Goal: Contribute content: Add original content to the website for others to see

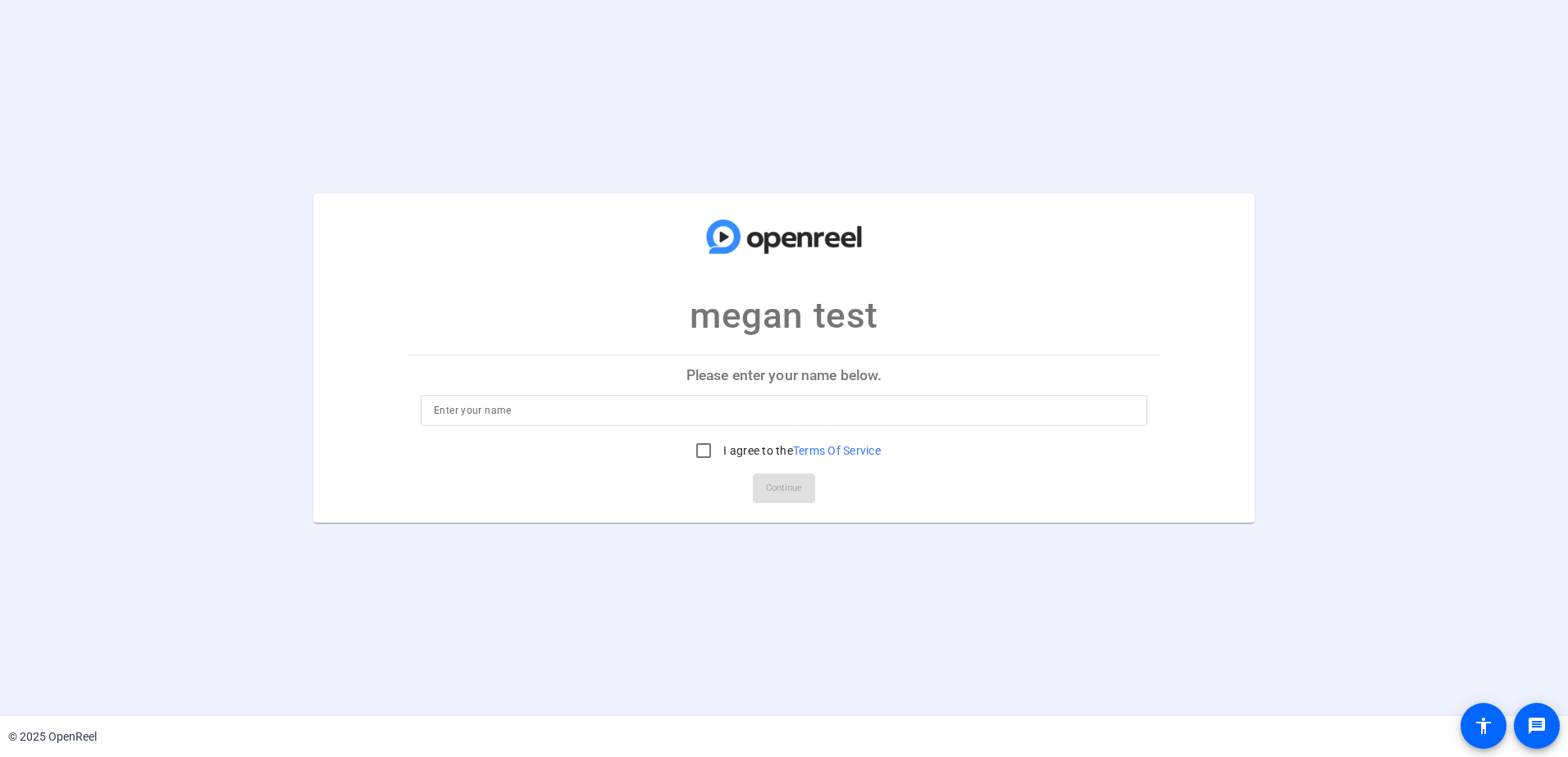
click at [779, 380] on p "Please enter your name below." at bounding box center [784, 375] width 753 height 39
click at [772, 413] on input at bounding box center [783, 410] width 700 height 20
type input "Megan"
click at [747, 448] on label "I agree to the Terms Of Service" at bounding box center [800, 450] width 161 height 16
click at [747, 450] on label "I agree to the Terms Of Service" at bounding box center [800, 450] width 161 height 16
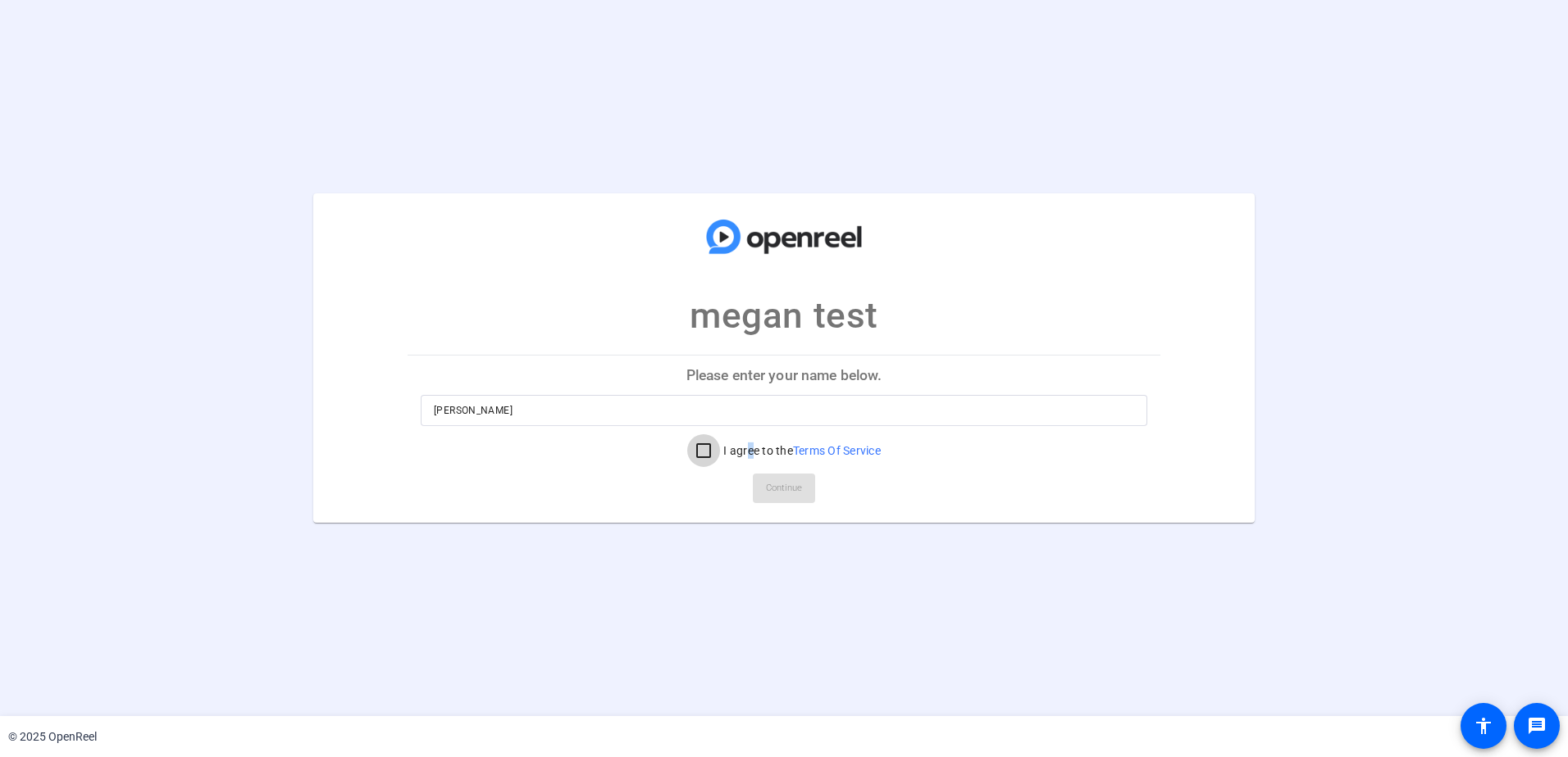
click at [720, 450] on input "I agree to the Terms Of Service" at bounding box center [703, 450] width 32 height 32
checkbox input "true"
click at [779, 471] on span at bounding box center [783, 488] width 62 height 39
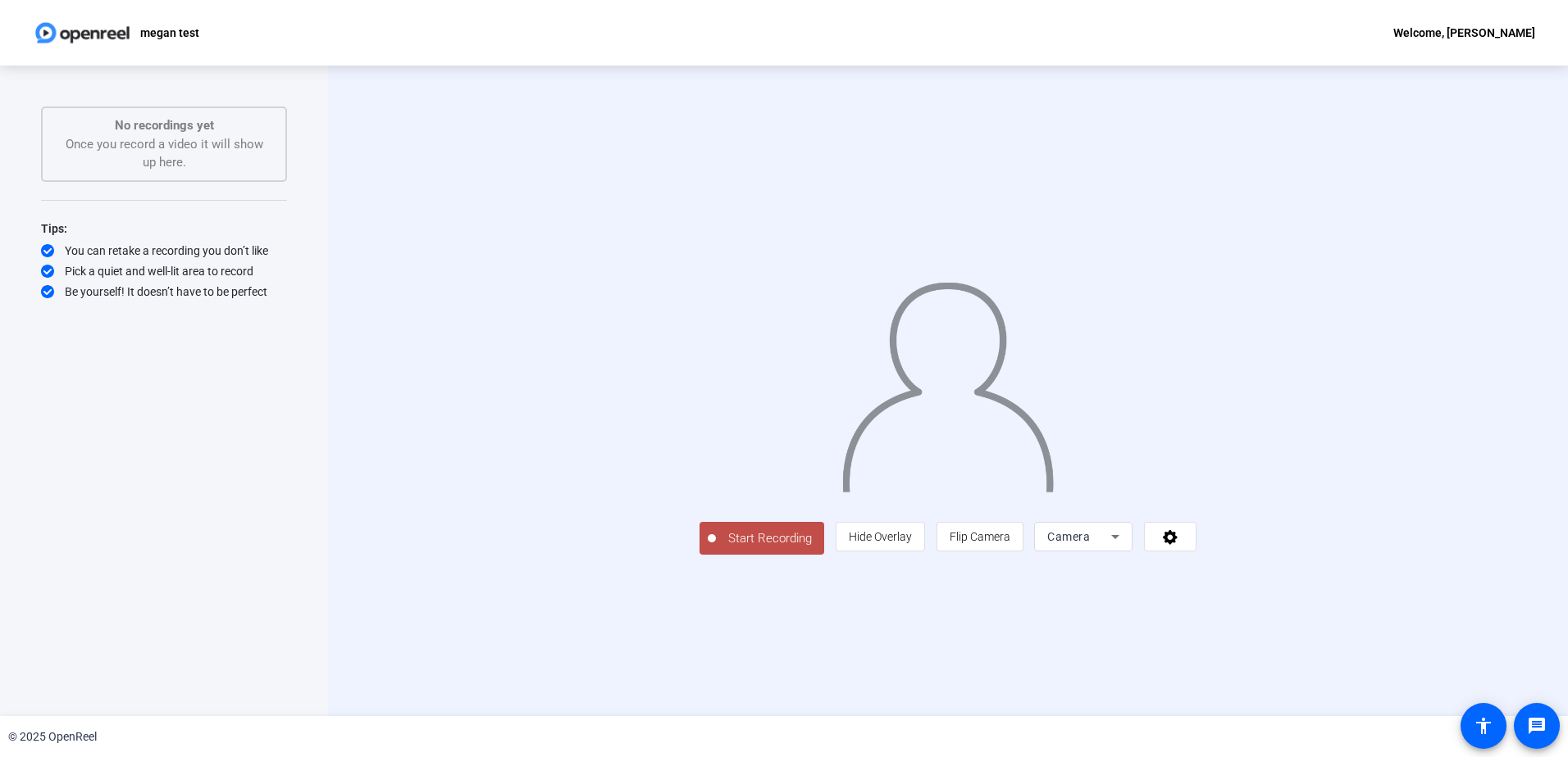
click at [1090, 544] on span "Camera" at bounding box center [1068, 537] width 43 height 13
click at [1297, 568] on mat-option "Screen" at bounding box center [1290, 569] width 98 height 32
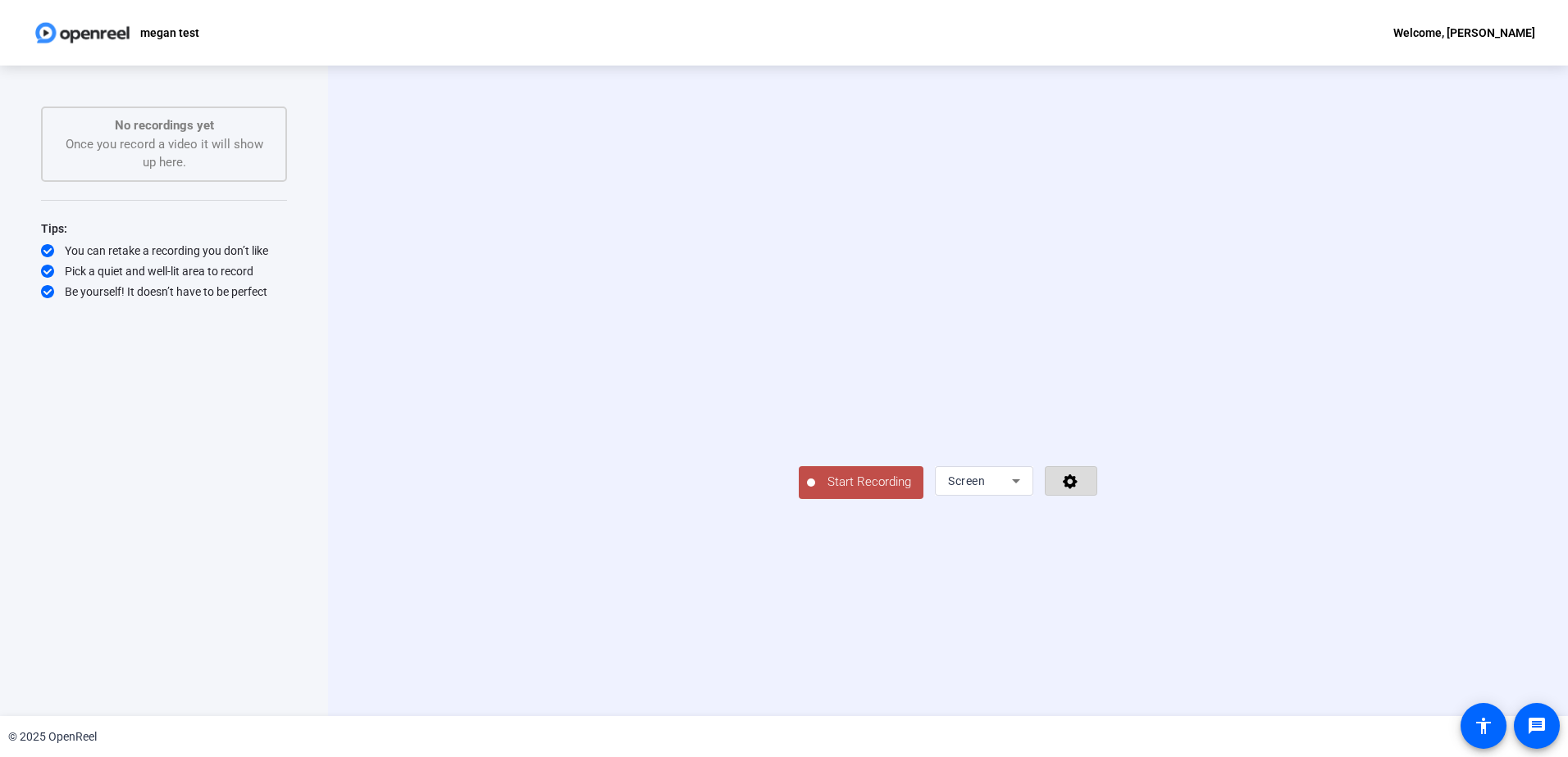
click at [1080, 489] on icon at bounding box center [1071, 481] width 19 height 16
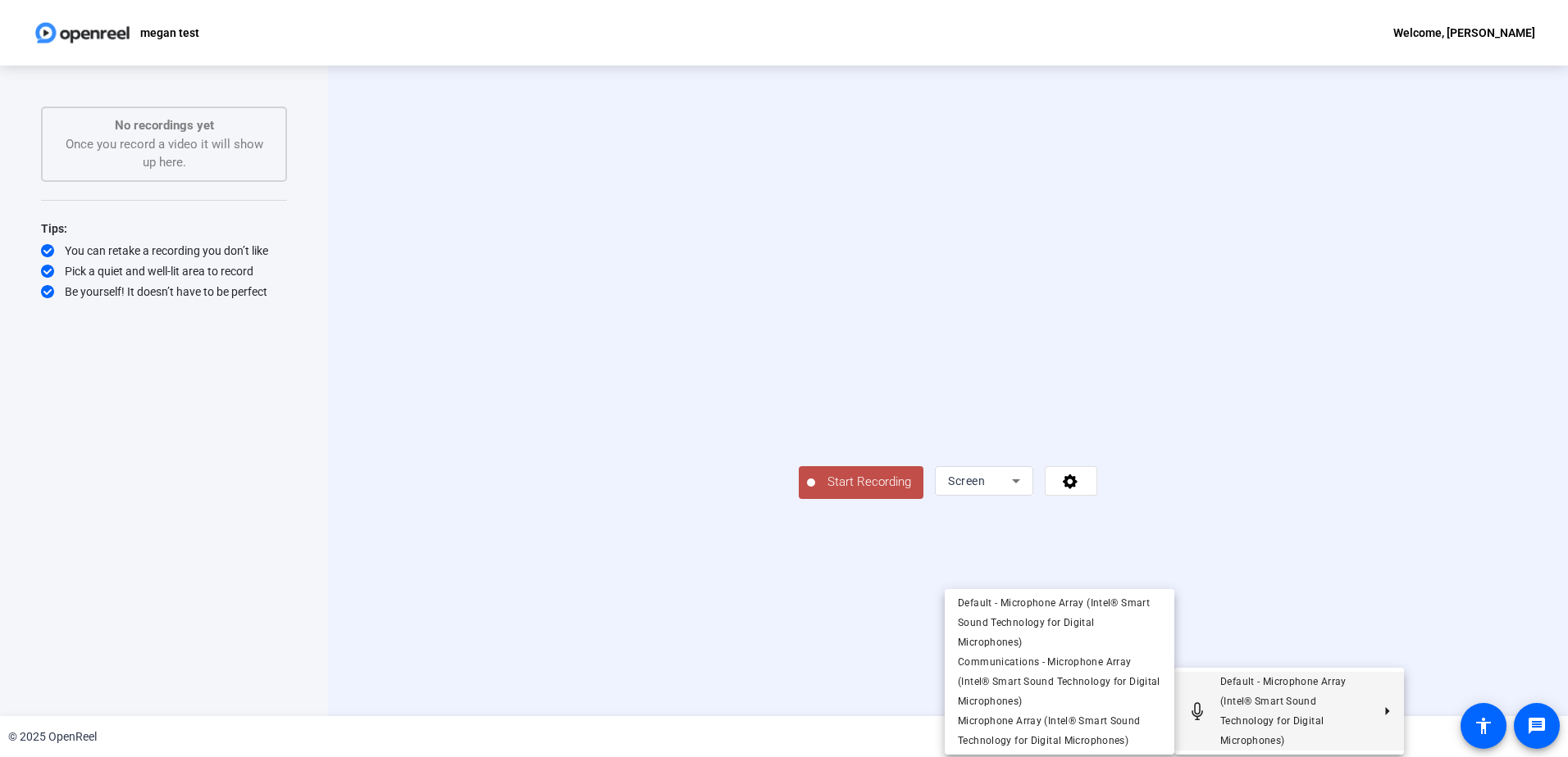
click at [1459, 610] on div at bounding box center [784, 378] width 1568 height 757
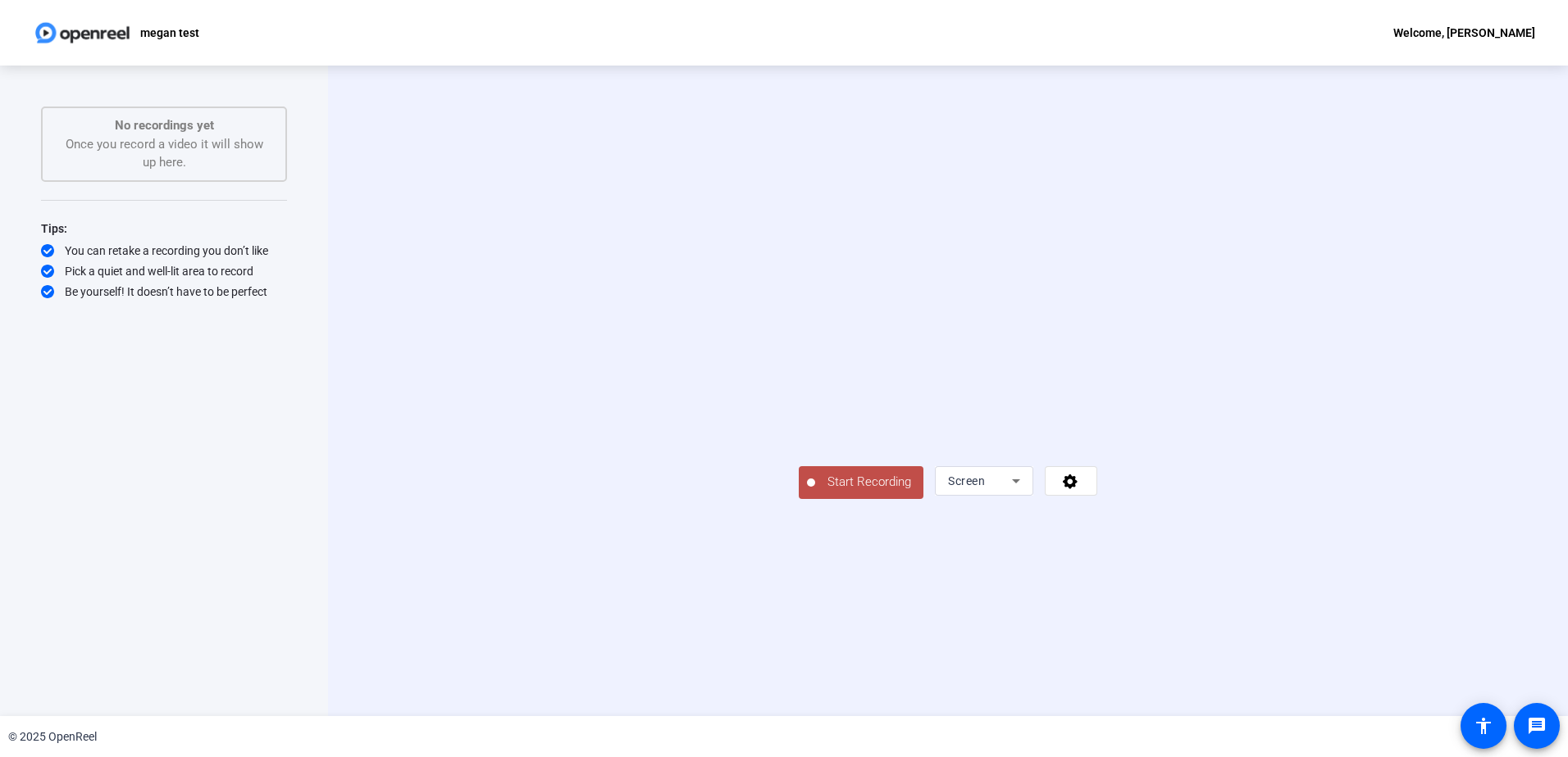
click at [815, 492] on span "Start Recording" at bounding box center [870, 483] width 109 height 19
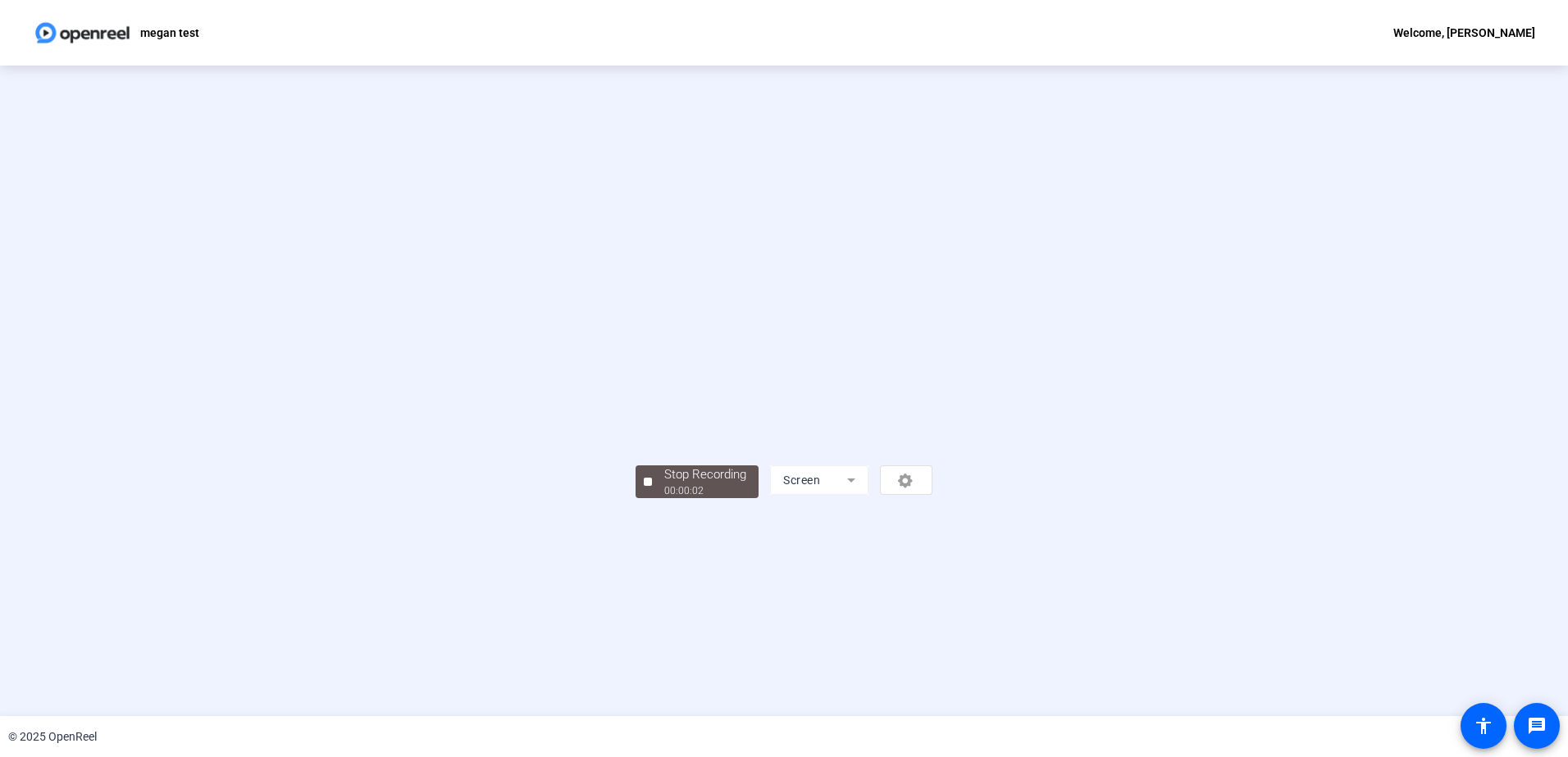
click at [933, 495] on div "Screen" at bounding box center [851, 480] width 162 height 30
click at [869, 495] on mat-form-field "Screen" at bounding box center [818, 480] width 98 height 30
click at [1356, 499] on div "Stop Recording 00:00:04 Screen" at bounding box center [783, 391] width 1333 height 215
click at [933, 495] on div "Screen" at bounding box center [851, 480] width 162 height 30
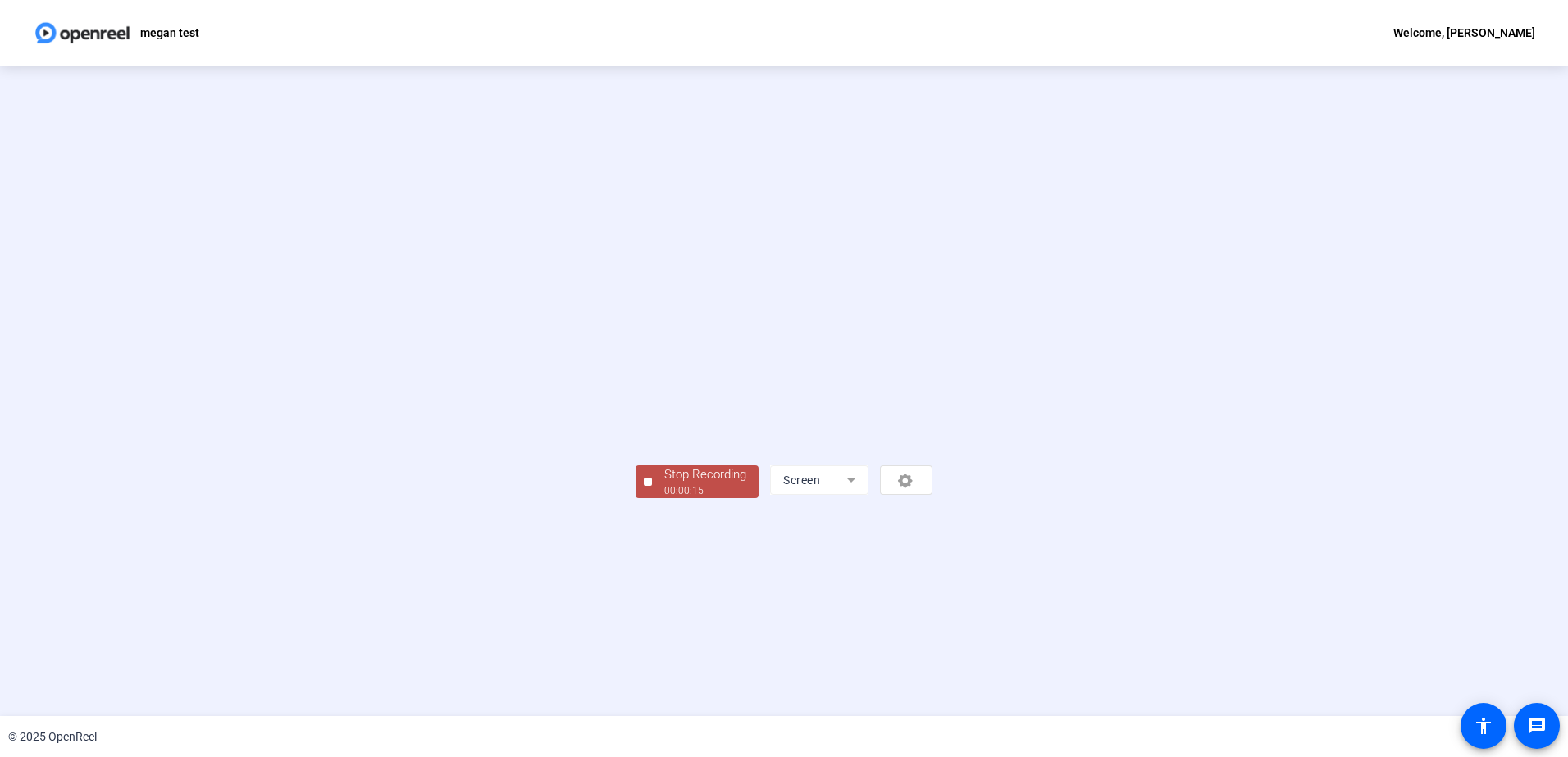
click at [869, 495] on mat-form-field "Screen" at bounding box center [818, 480] width 98 height 30
click at [664, 485] on div "Stop Recording" at bounding box center [705, 475] width 82 height 19
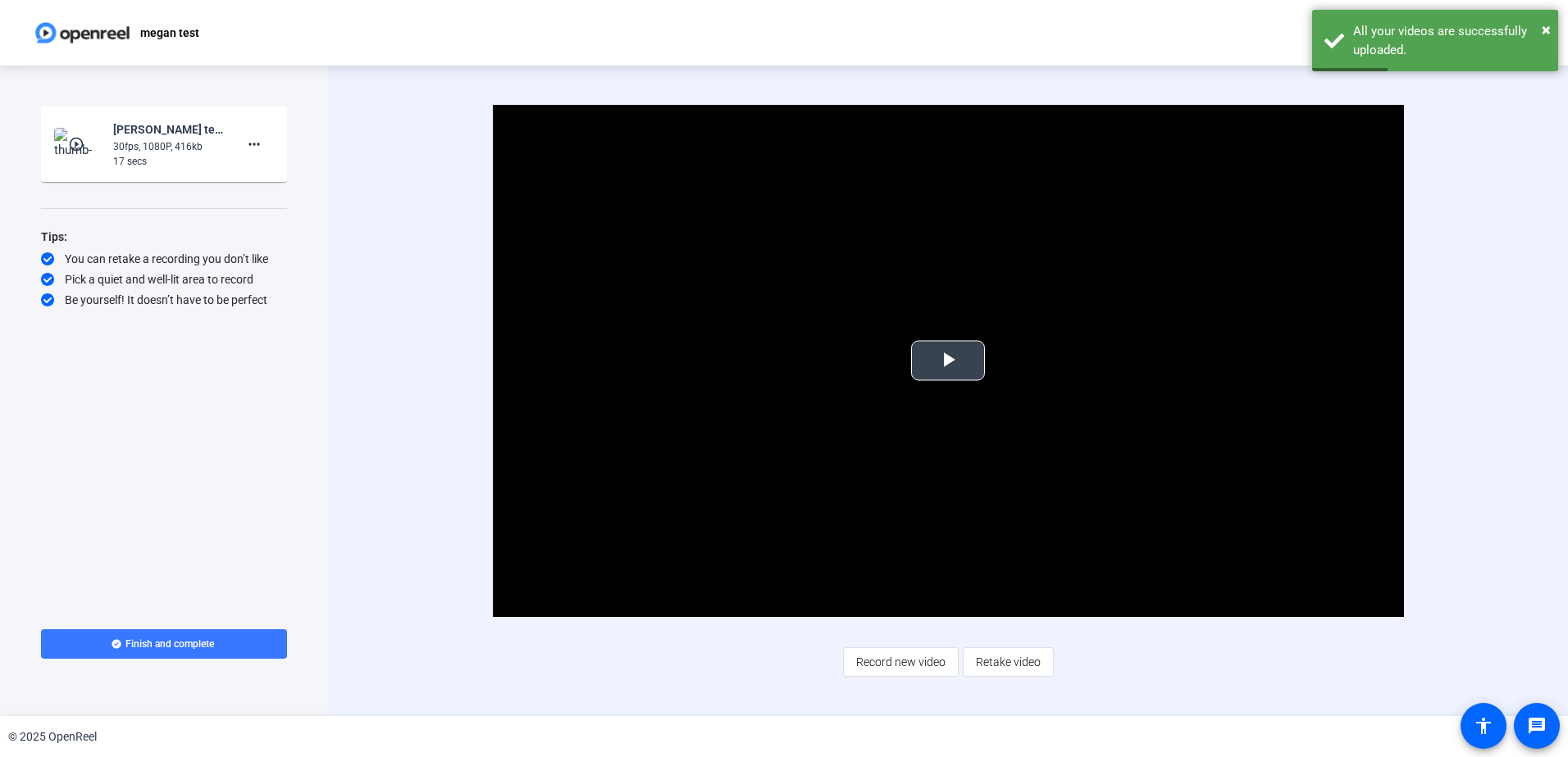
click at [948, 361] on span "Video Player" at bounding box center [948, 361] width 0 height 0
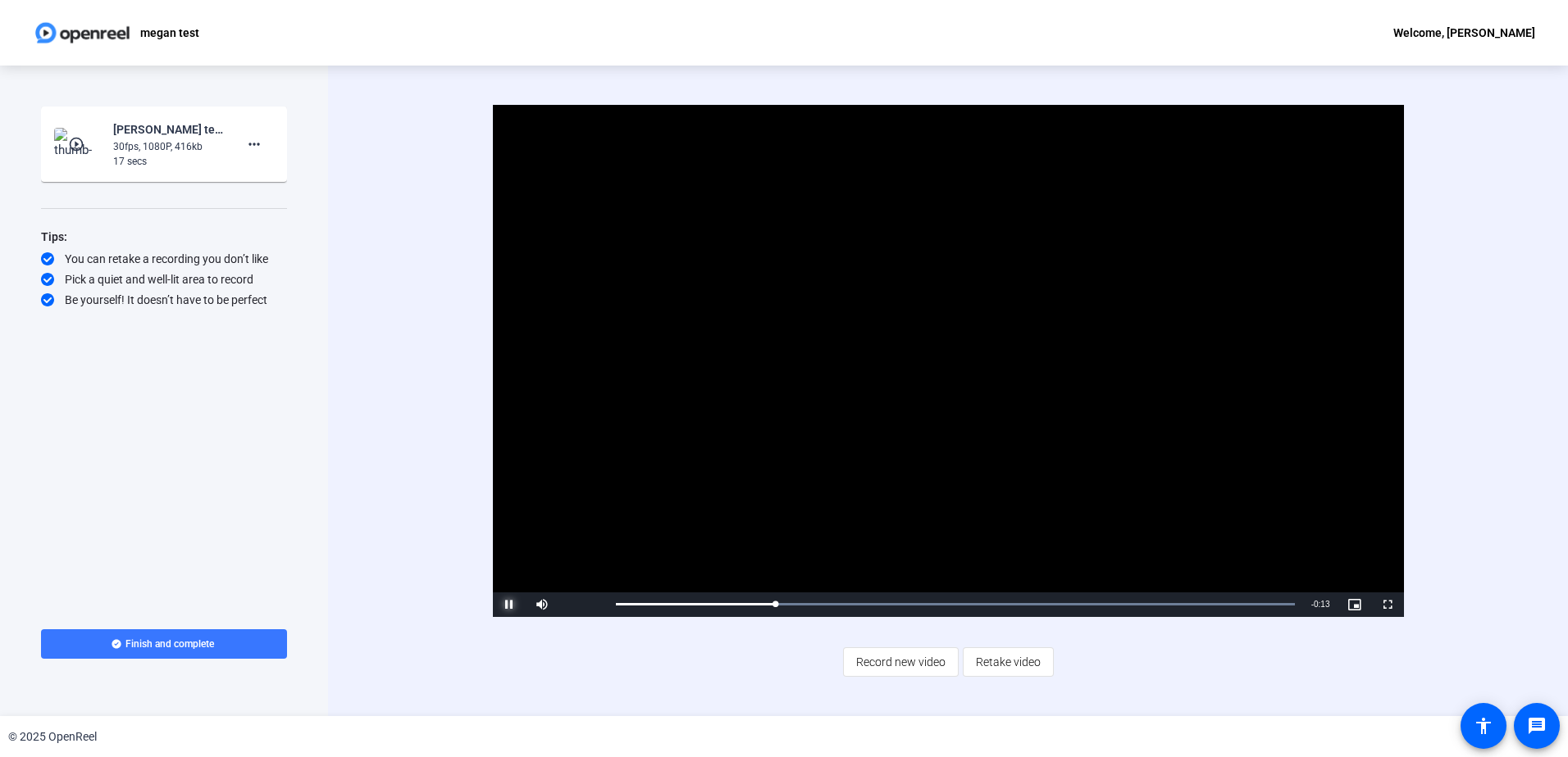
click at [510, 605] on span "Video Player" at bounding box center [509, 605] width 32 height 0
click at [922, 660] on span "Record new video" at bounding box center [901, 662] width 90 height 31
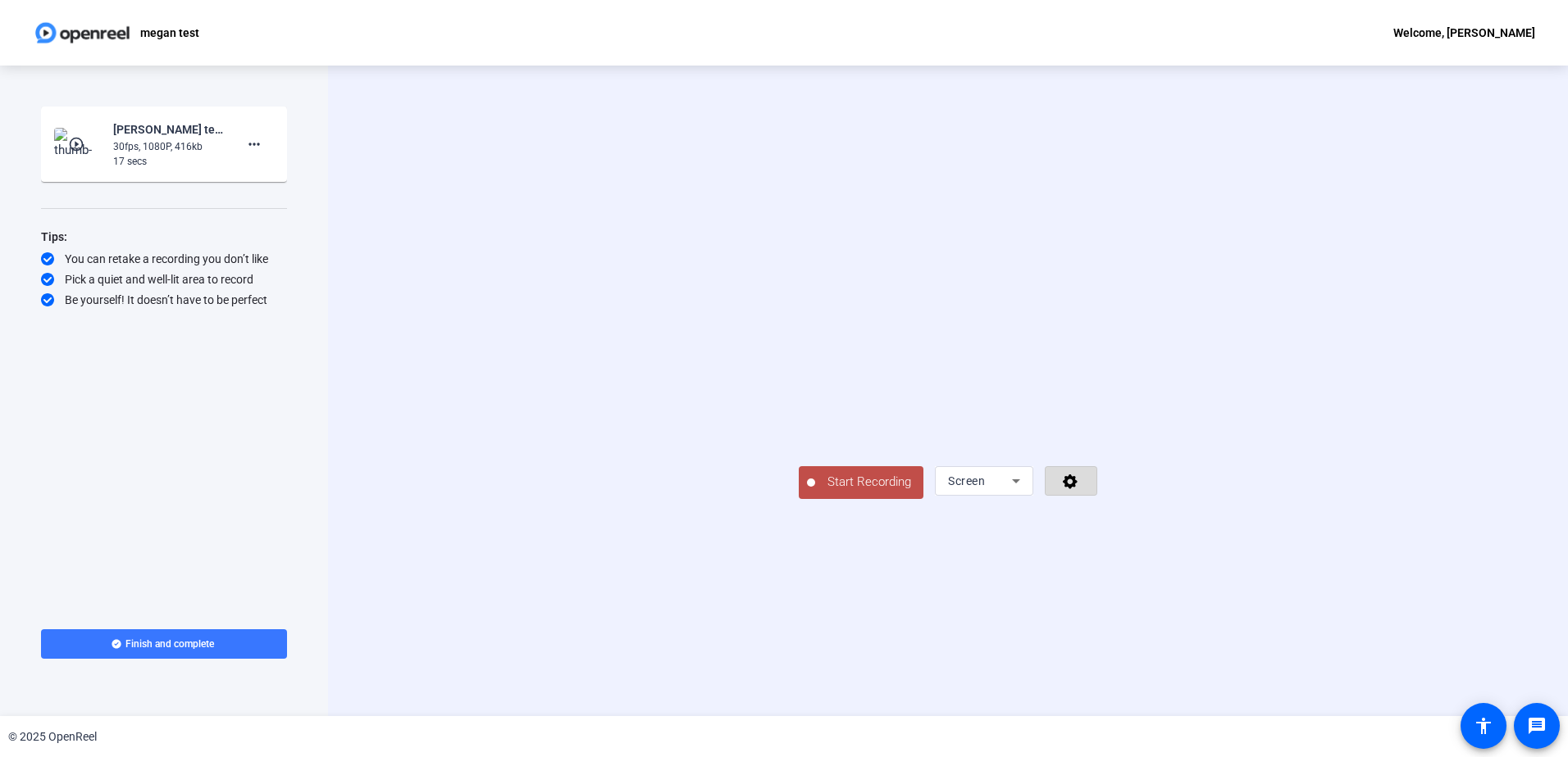
click at [1096, 501] on span at bounding box center [1071, 481] width 50 height 39
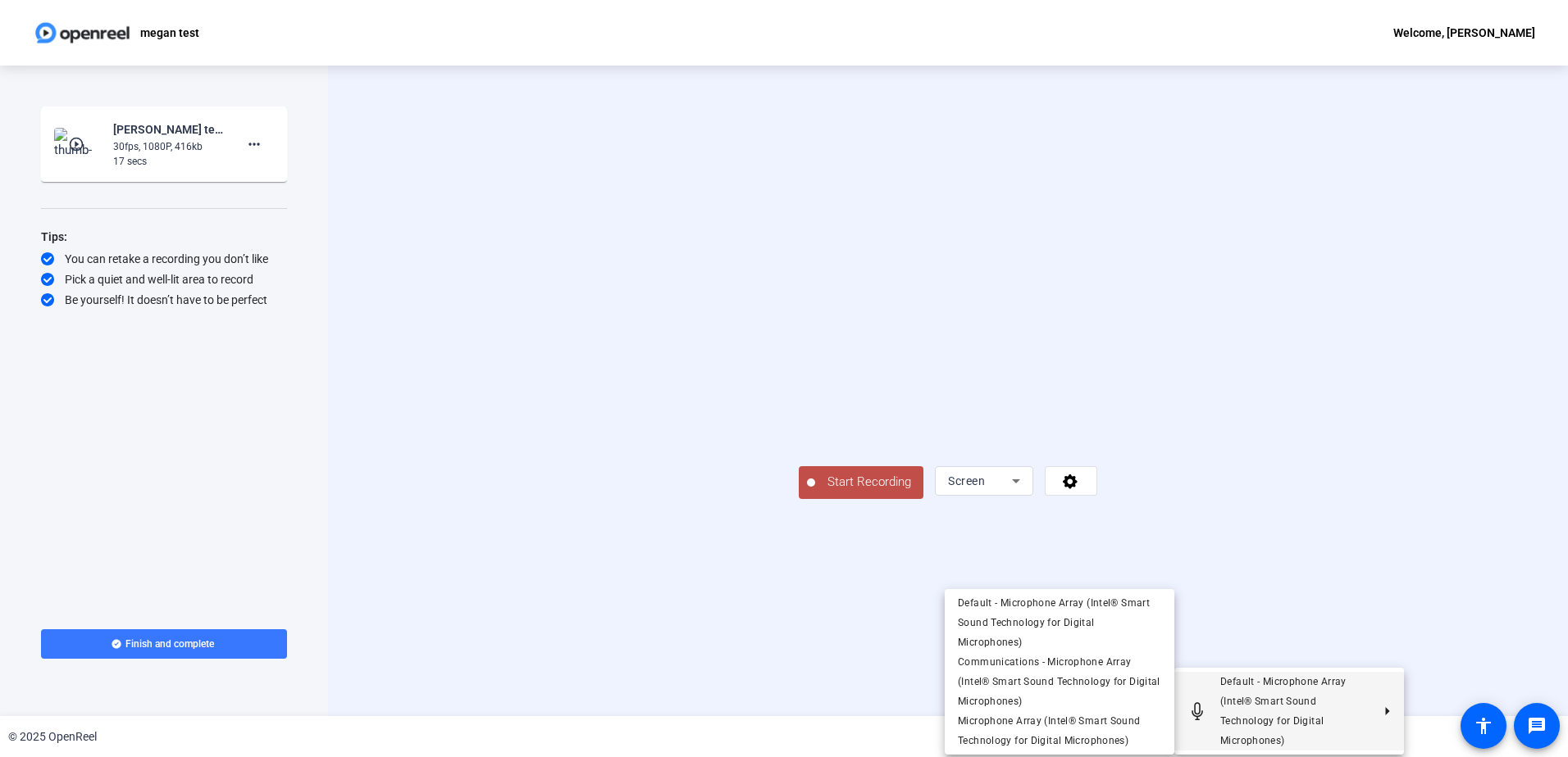
click at [557, 657] on div at bounding box center [784, 378] width 1568 height 757
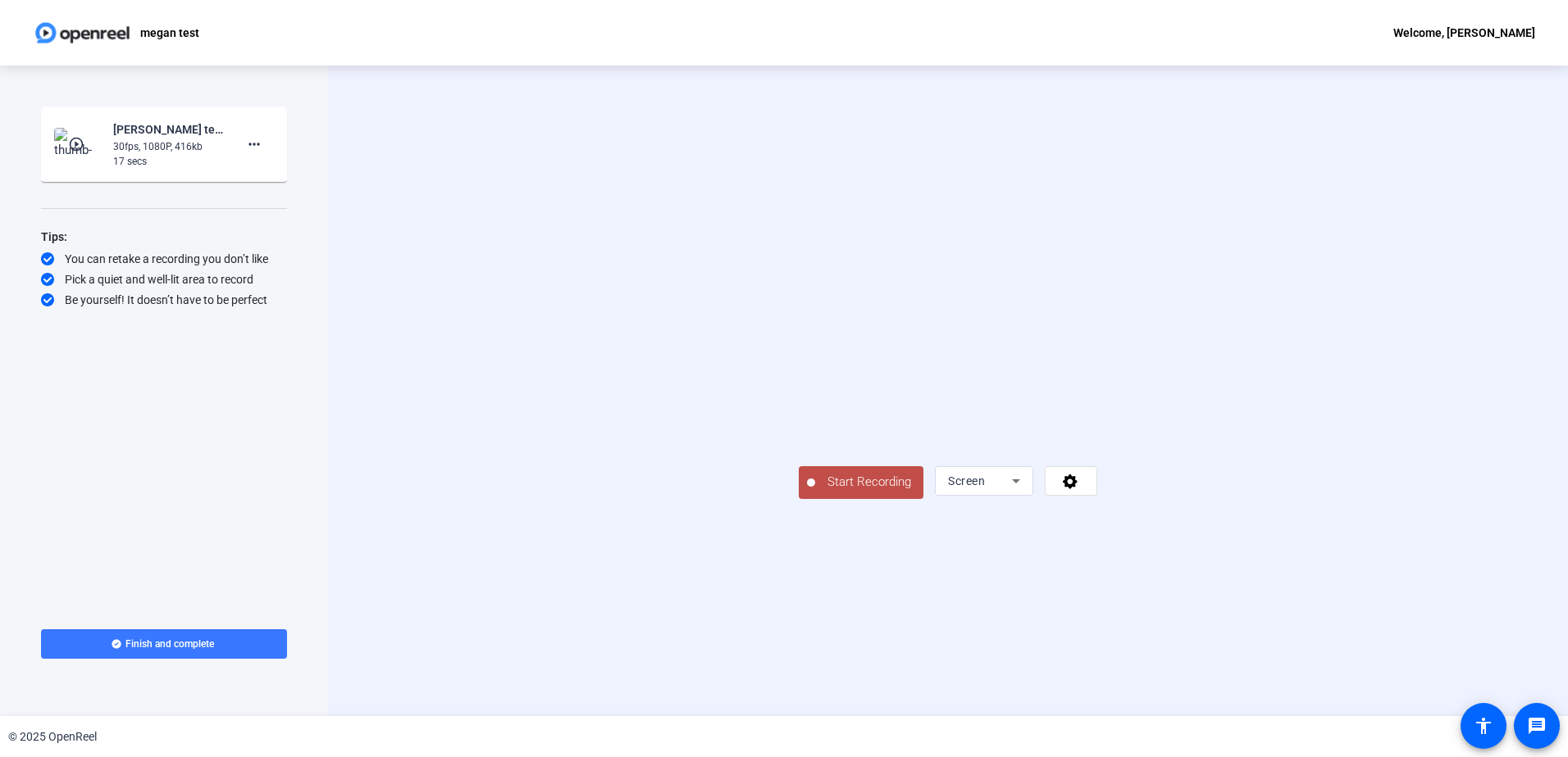
click at [815, 492] on span "Start Recording" at bounding box center [870, 483] width 109 height 19
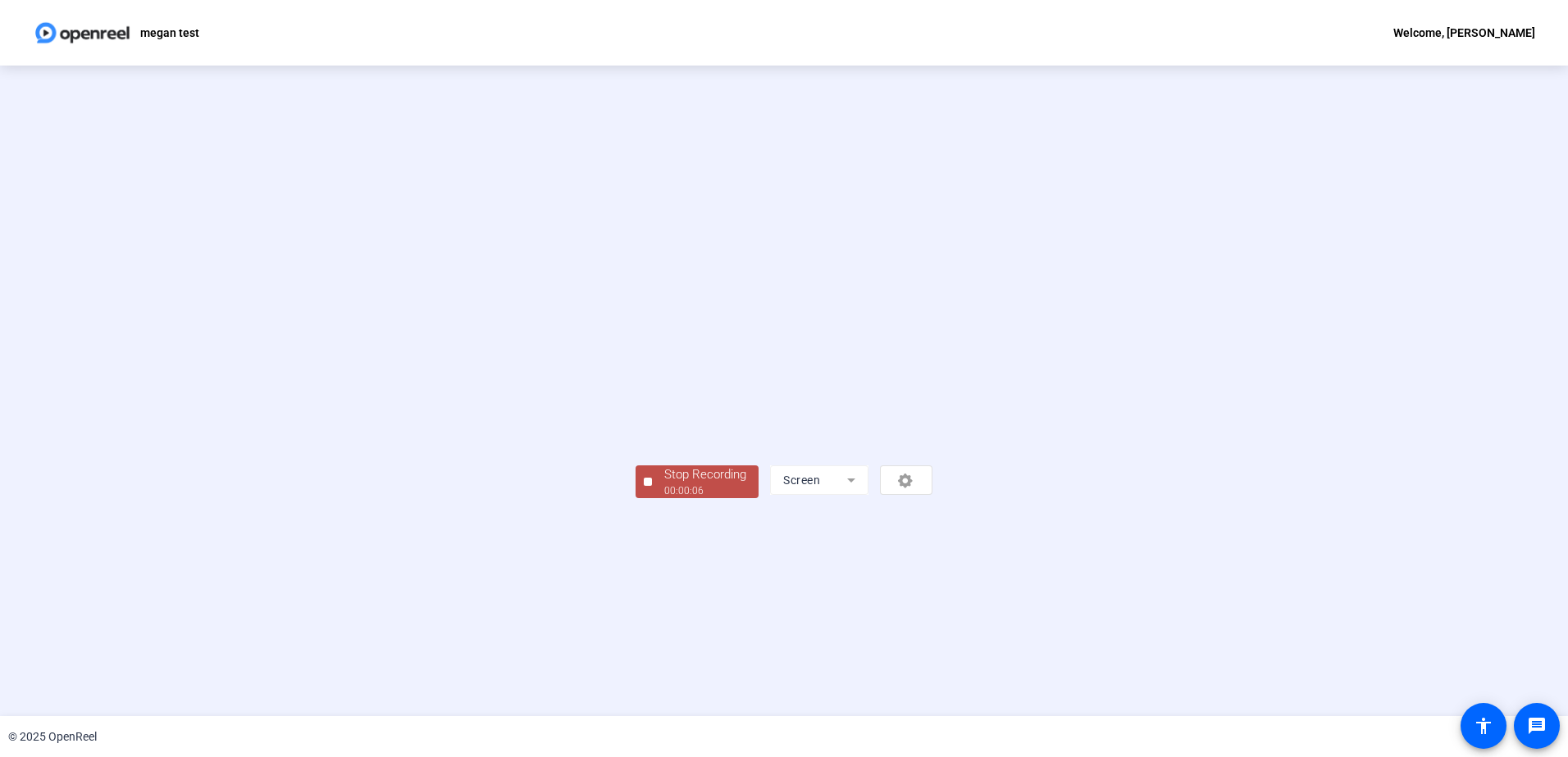
click at [869, 495] on mat-form-field "Screen" at bounding box center [818, 480] width 98 height 30
click at [933, 495] on div "Screen" at bounding box center [851, 480] width 162 height 30
click at [652, 499] on span "Stop Recording 00:00:08" at bounding box center [705, 482] width 107 height 33
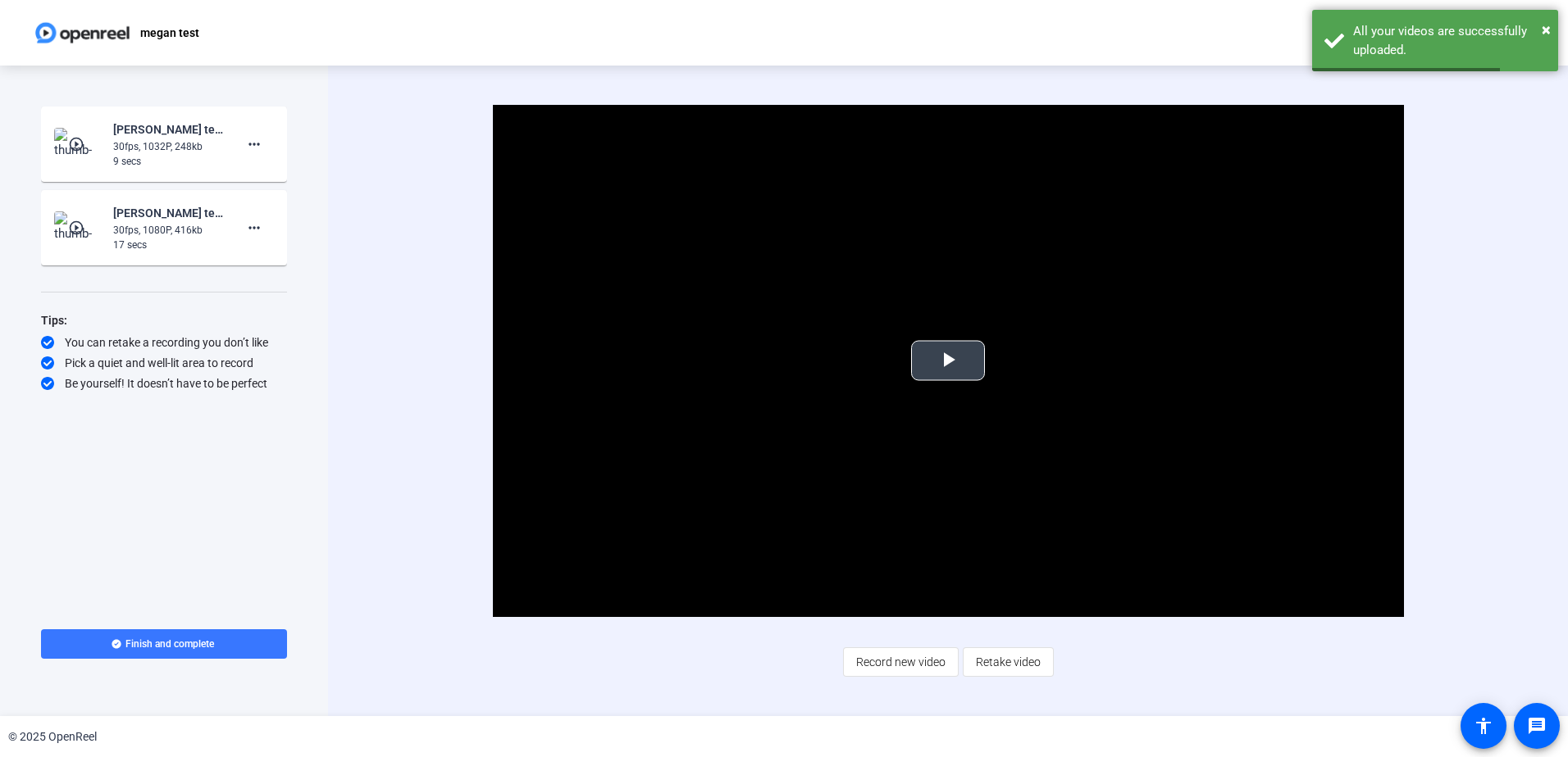
click at [948, 361] on span "Video Player" at bounding box center [948, 361] width 0 height 0
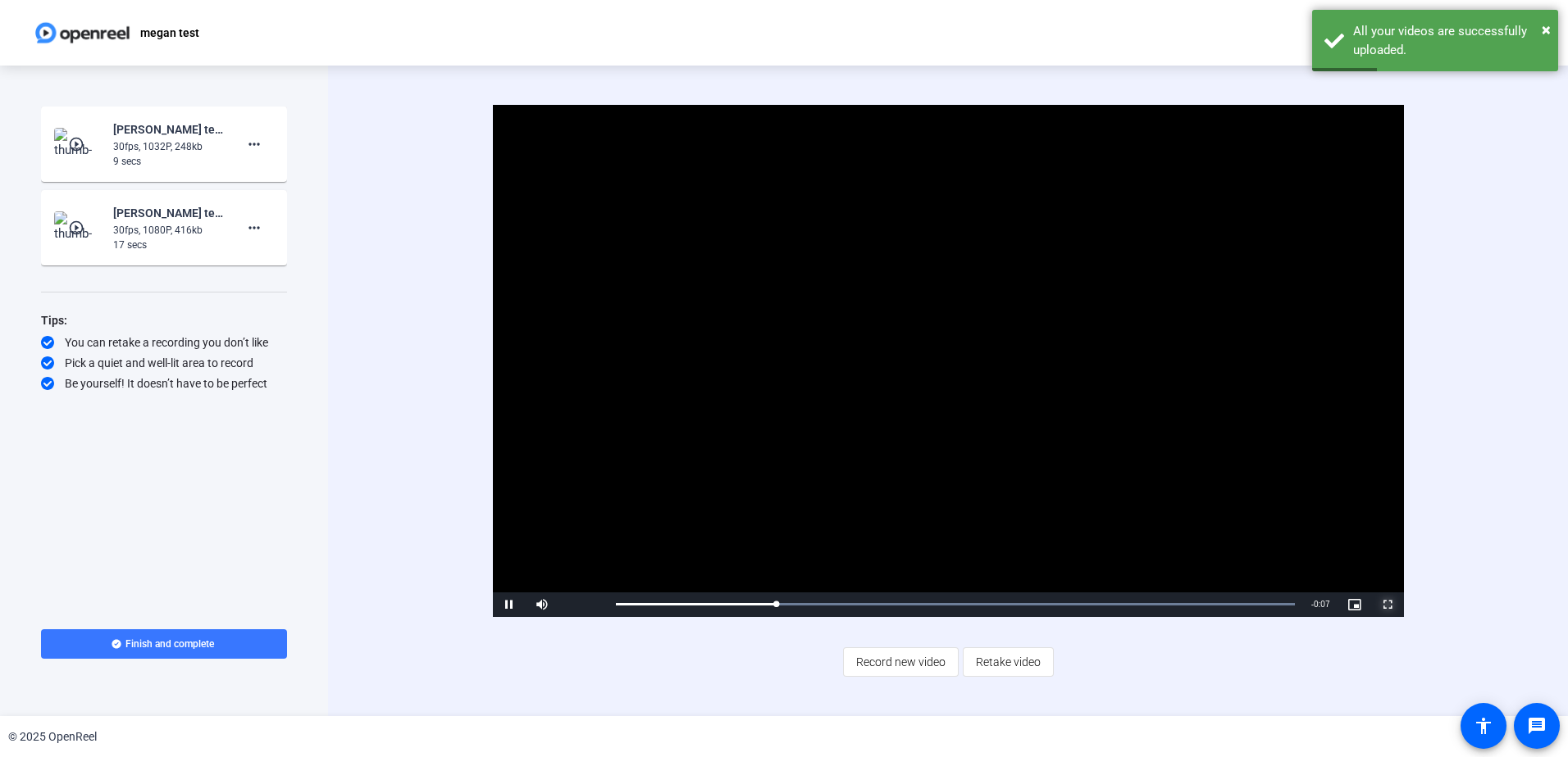
click at [1388, 605] on span "Video Player" at bounding box center [1387, 605] width 32 height 0
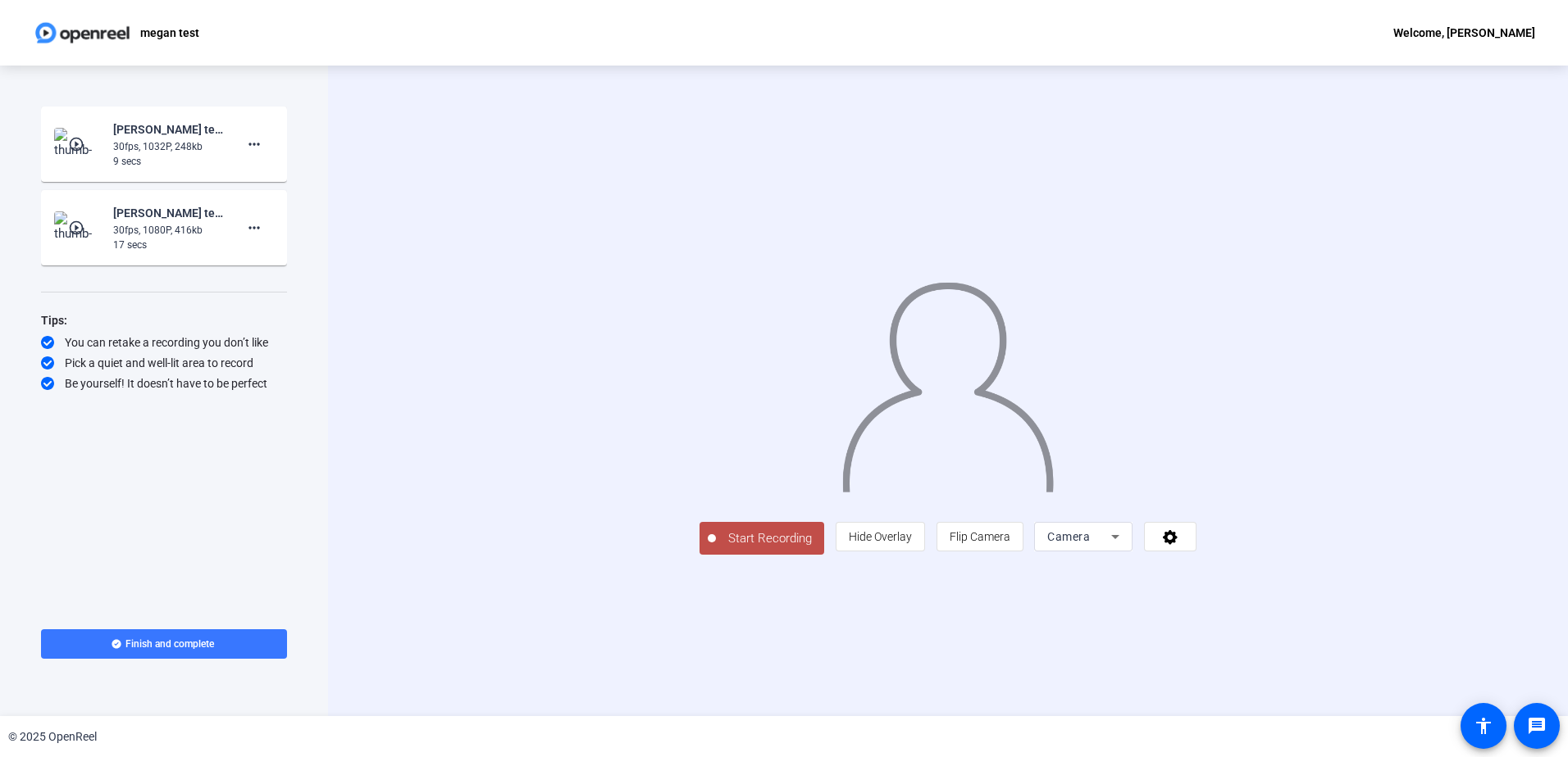
click at [1090, 544] on span "Camera" at bounding box center [1068, 537] width 43 height 13
click at [1315, 580] on mat-option "Screen" at bounding box center [1290, 569] width 98 height 32
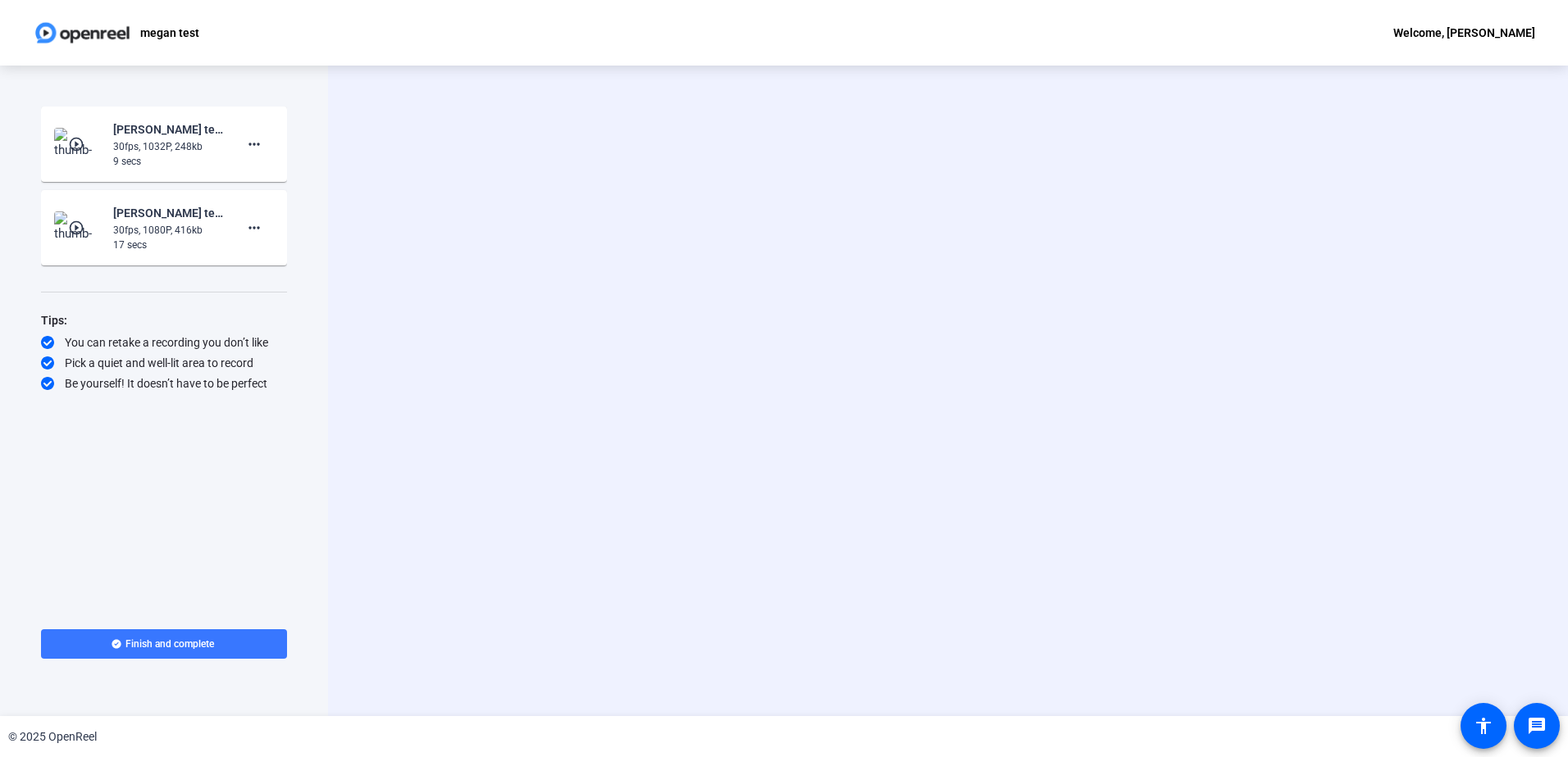
click at [923, 303] on div "Start Recording Screen" at bounding box center [948, 391] width 1240 height 651
click at [815, 492] on span "Start Recording" at bounding box center [870, 483] width 109 height 19
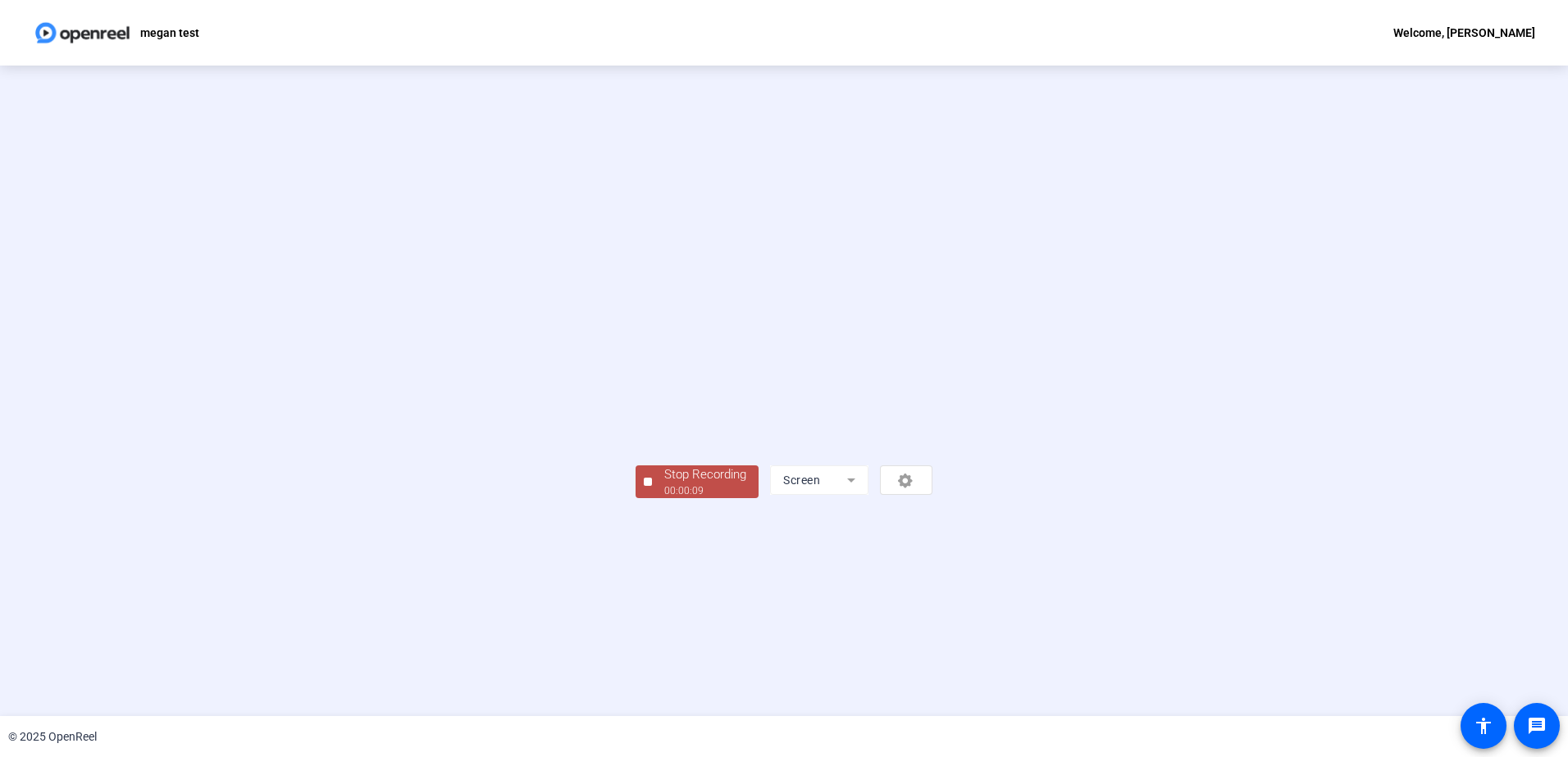
click at [664, 498] on div "00:00:09" at bounding box center [705, 490] width 82 height 14
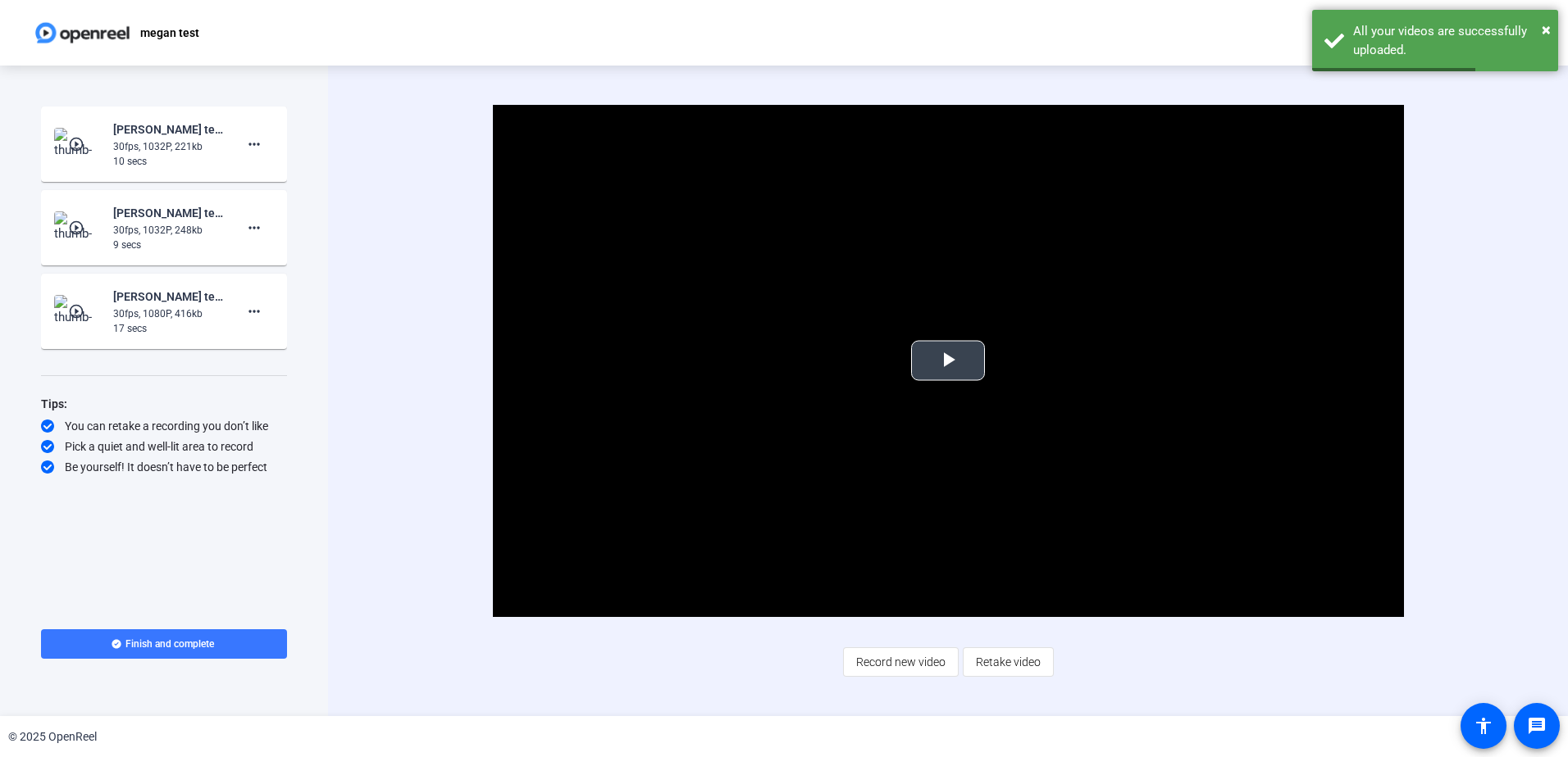
click at [948, 361] on span "Video Player" at bounding box center [948, 361] width 0 height 0
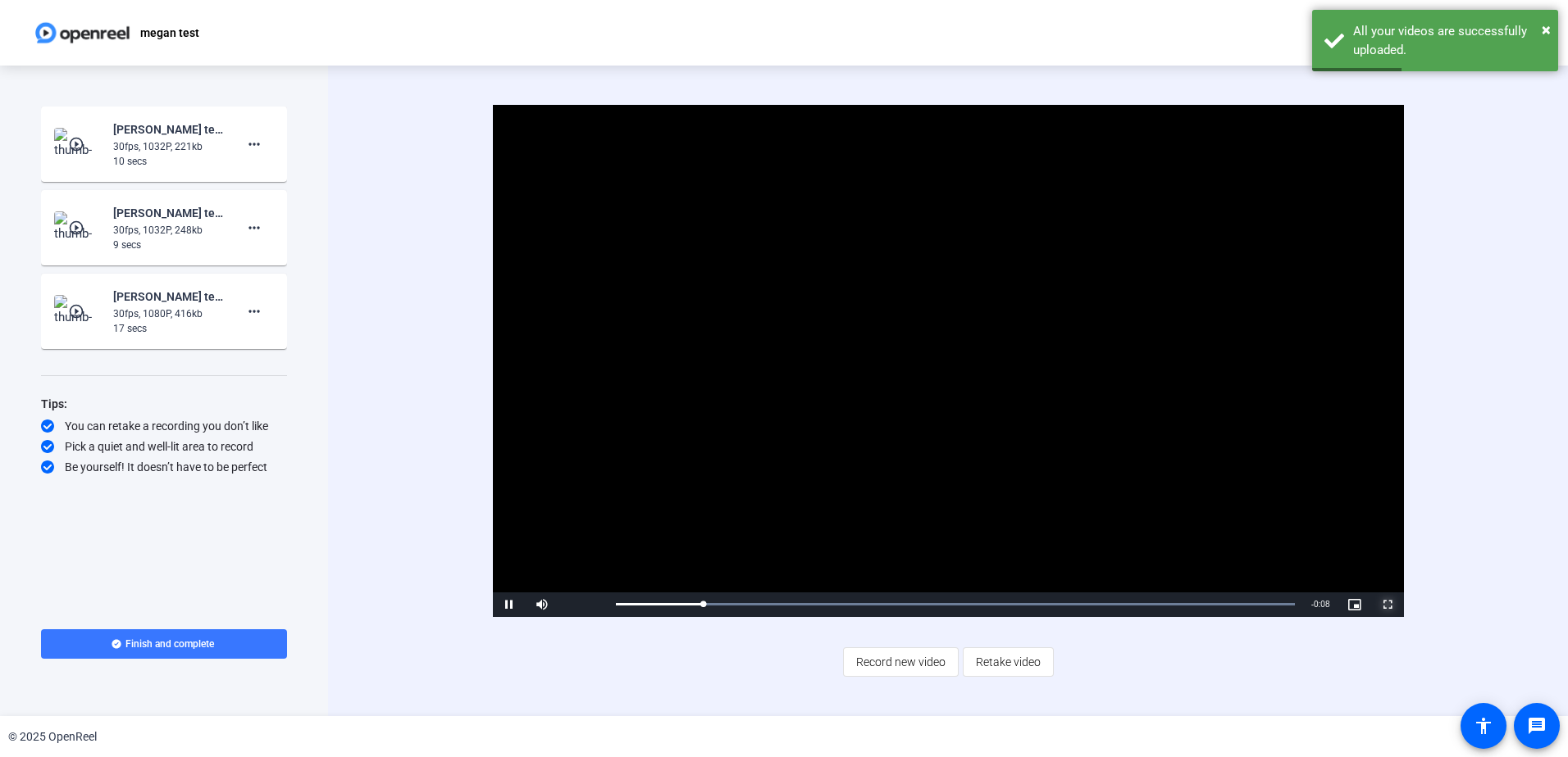
click at [1388, 605] on span "Video Player" at bounding box center [1387, 605] width 32 height 0
